Goal: Transaction & Acquisition: Purchase product/service

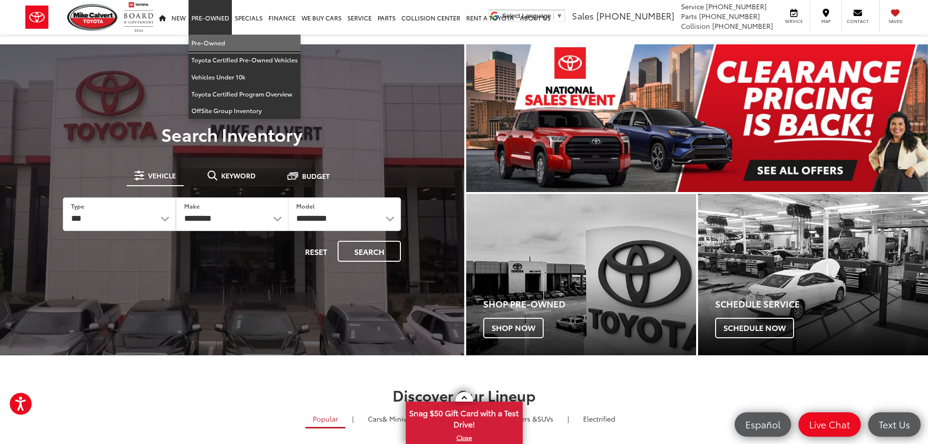
click at [208, 40] on link "Pre-Owned" at bounding box center [244, 43] width 112 height 17
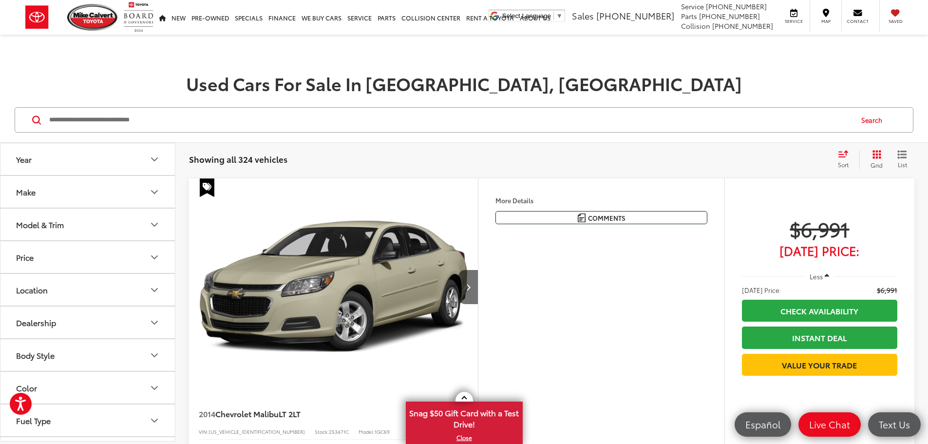
click at [76, 120] on input "Search by Make, Model, or Keyword" at bounding box center [450, 119] width 804 height 23
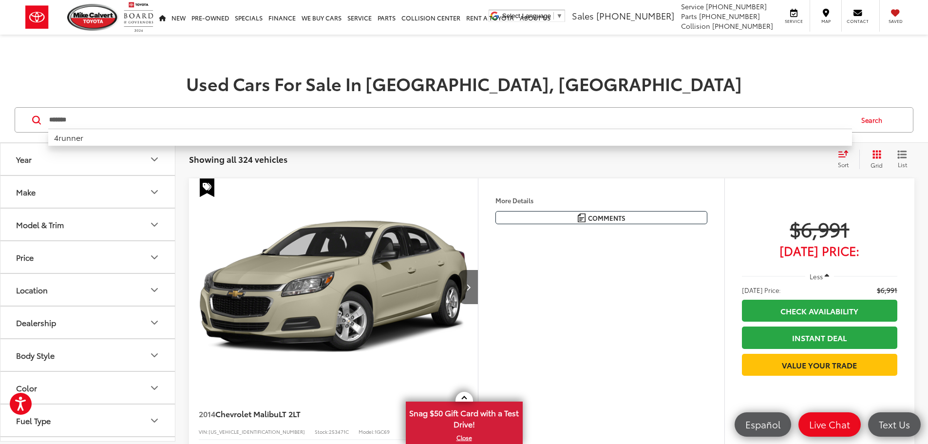
type input "*******"
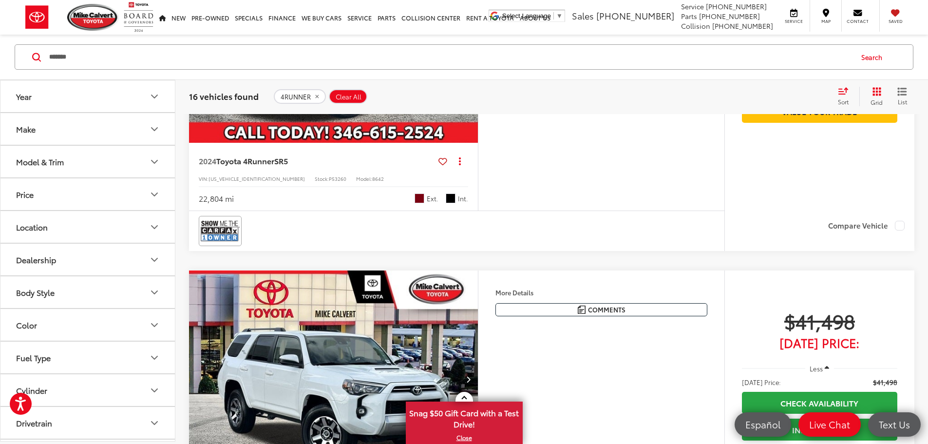
scroll to position [2143, 0]
